Goal: Task Accomplishment & Management: Use online tool/utility

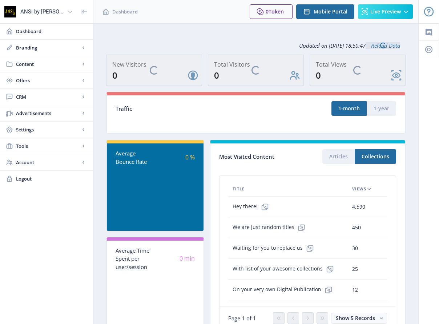
click at [23, 96] on span "CRM" at bounding box center [48, 96] width 64 height 7
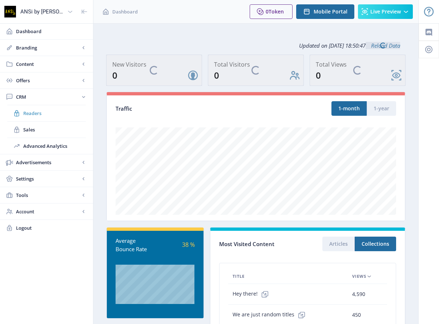
click at [27, 112] on span "Readers" at bounding box center [54, 112] width 63 height 7
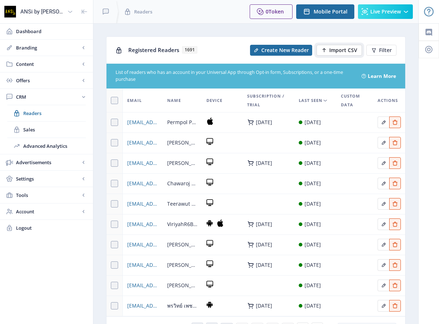
click at [334, 50] on span "Import CSV" at bounding box center [344, 50] width 28 height 6
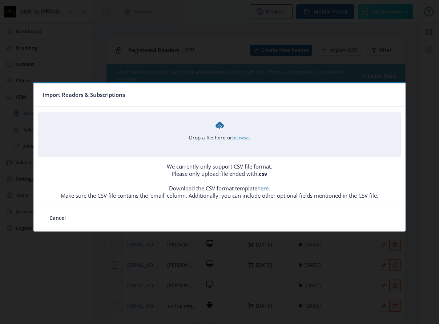
click at [0, 0] on link "browse" at bounding box center [0, 0] width 0 height 0
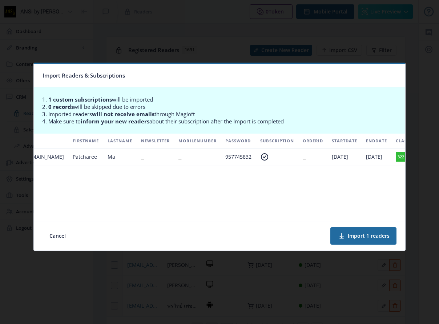
scroll to position [0, 121]
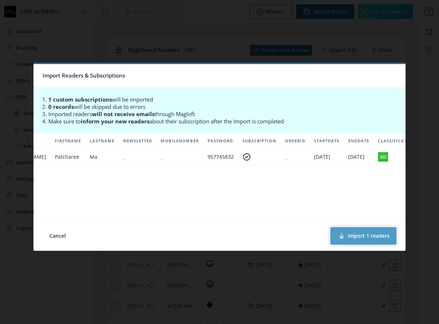
click at [370, 235] on button "Import 1 readers" at bounding box center [364, 235] width 66 height 17
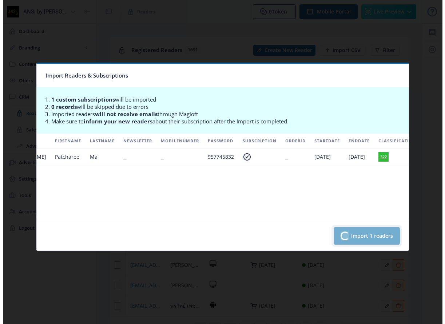
scroll to position [0, 118]
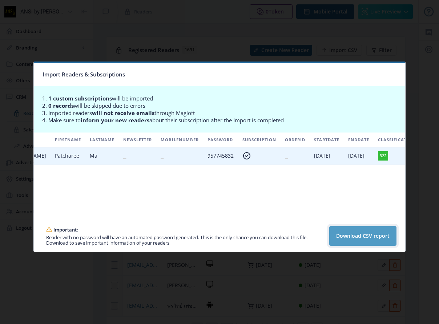
click at [351, 236] on button "Download CSV report" at bounding box center [363, 236] width 67 height 20
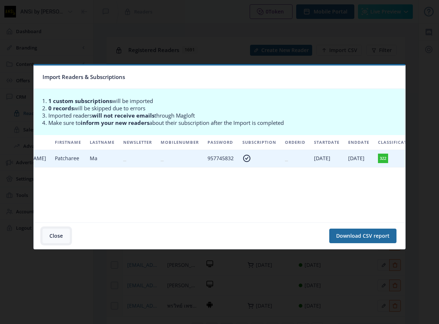
click at [54, 234] on button "Close" at bounding box center [56, 235] width 27 height 15
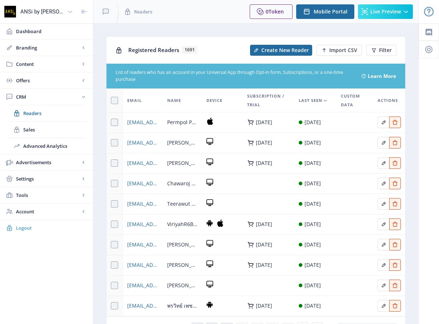
click at [24, 227] on span "Logout" at bounding box center [51, 227] width 71 height 7
